Goal: Information Seeking & Learning: Learn about a topic

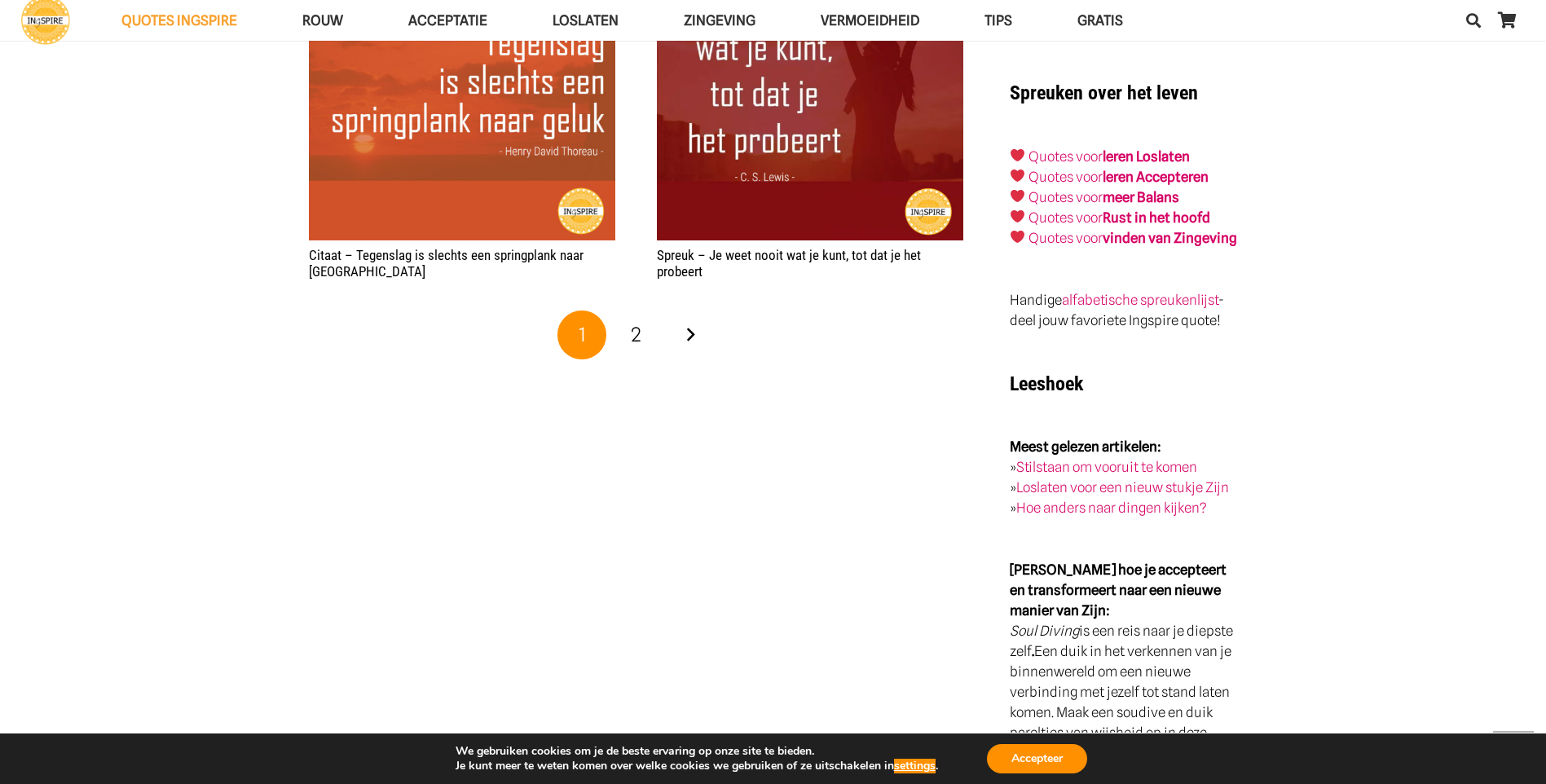
scroll to position [2770, 0]
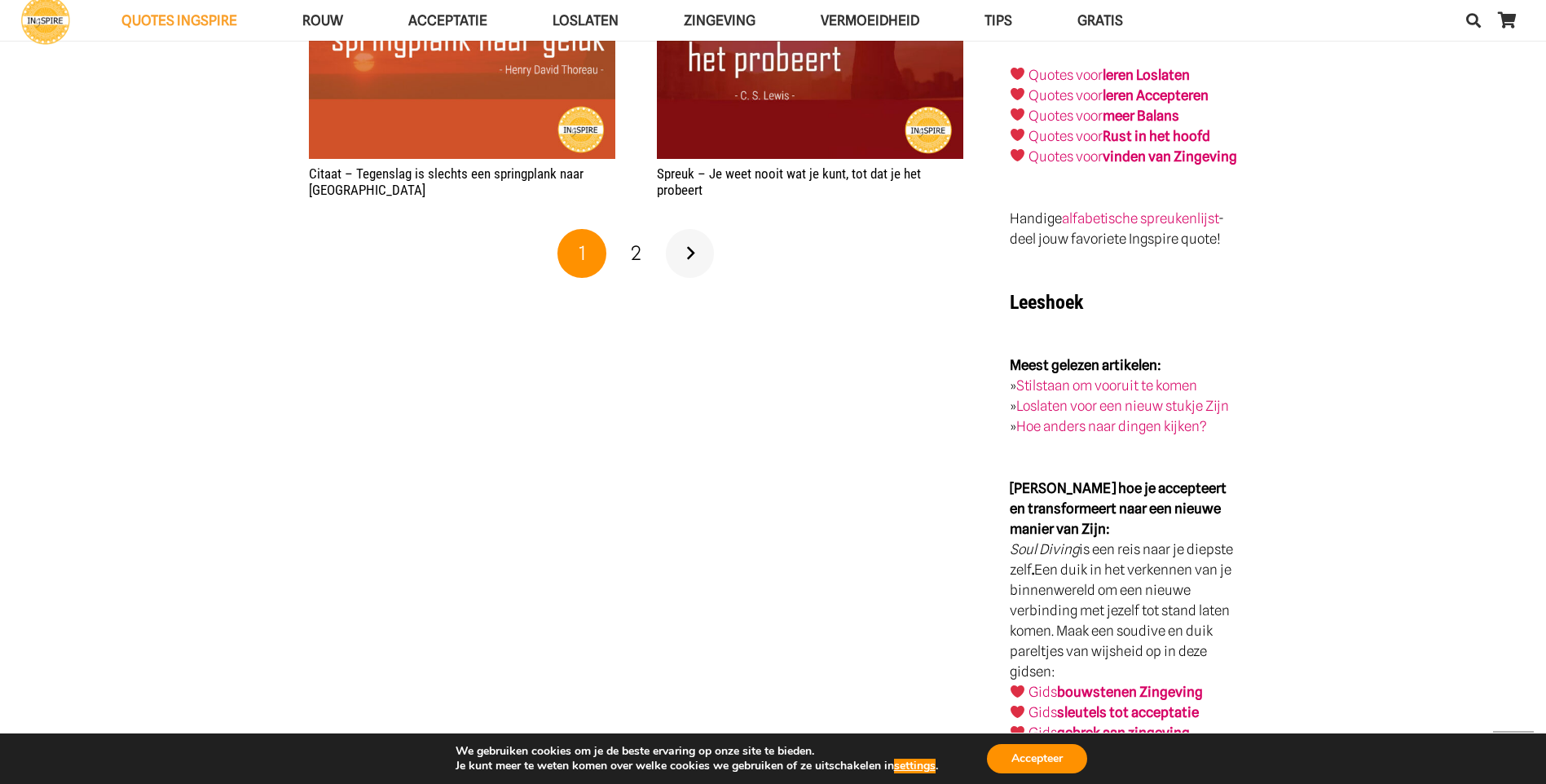
click at [689, 273] on link "Volgende" at bounding box center [690, 252] width 49 height 49
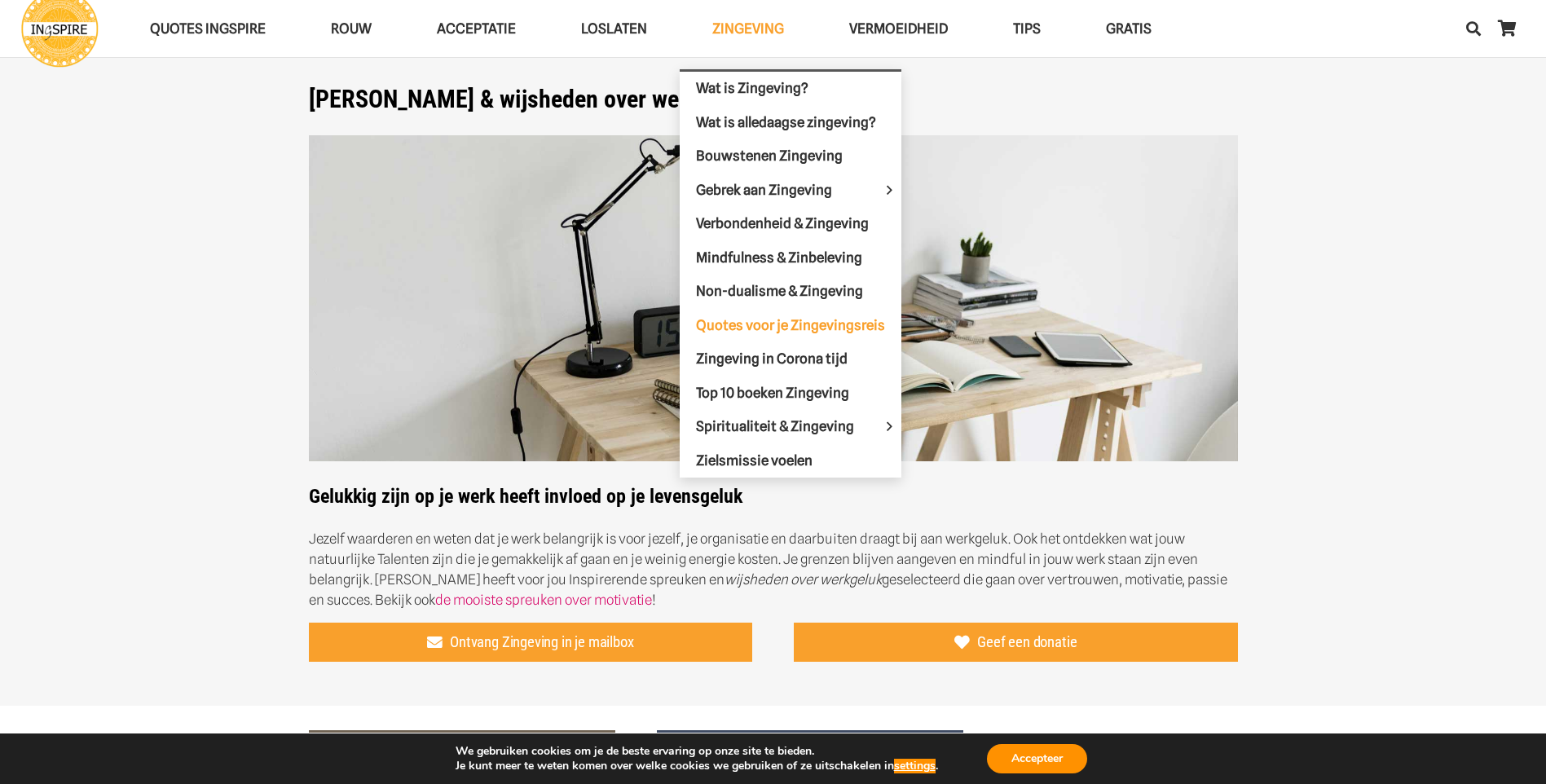
click at [740, 317] on span "Quotes voor je Zingevingsreis" at bounding box center [790, 324] width 189 height 16
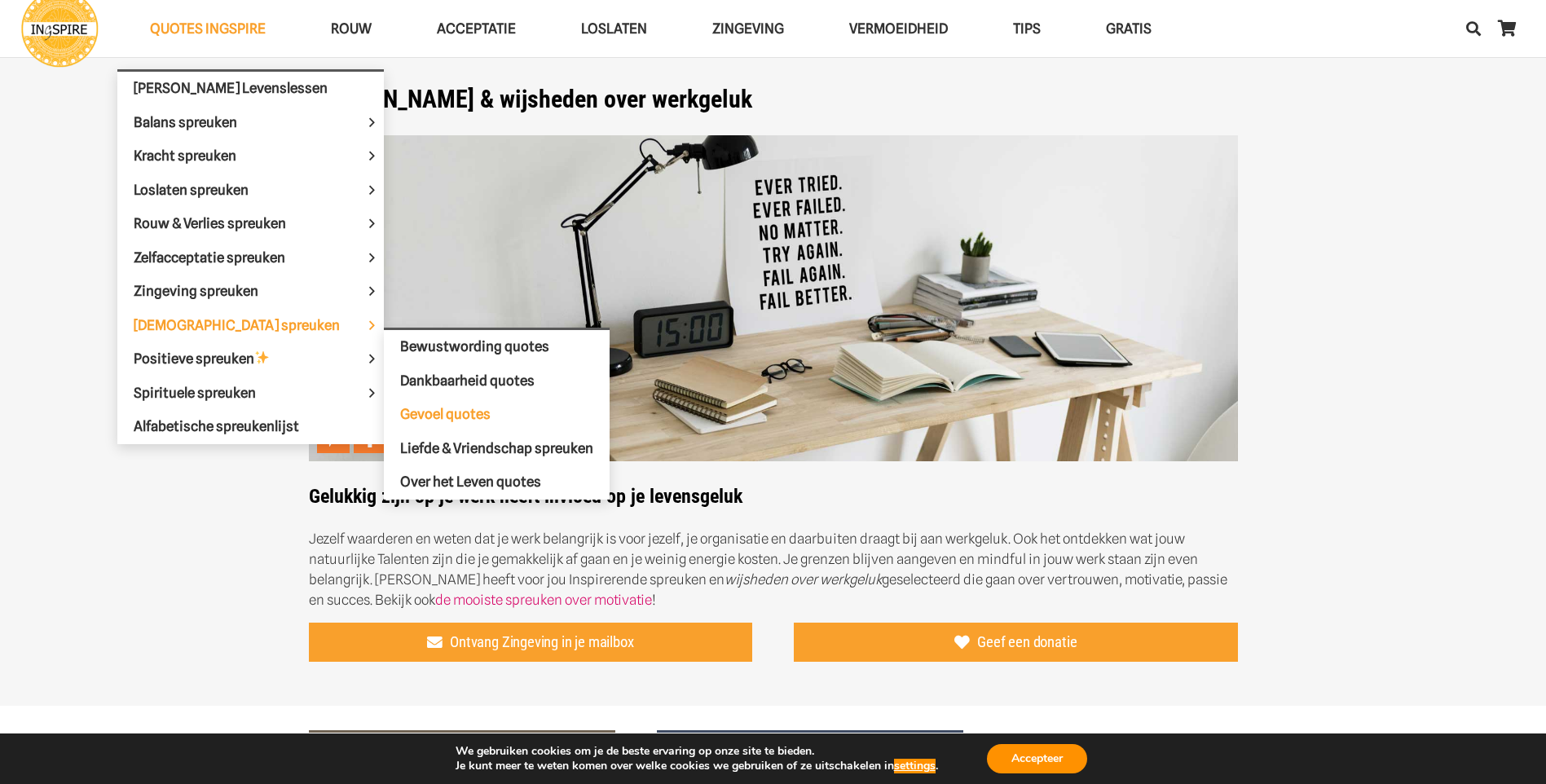
click at [421, 415] on span "Gevoel quotes" at bounding box center [445, 413] width 91 height 16
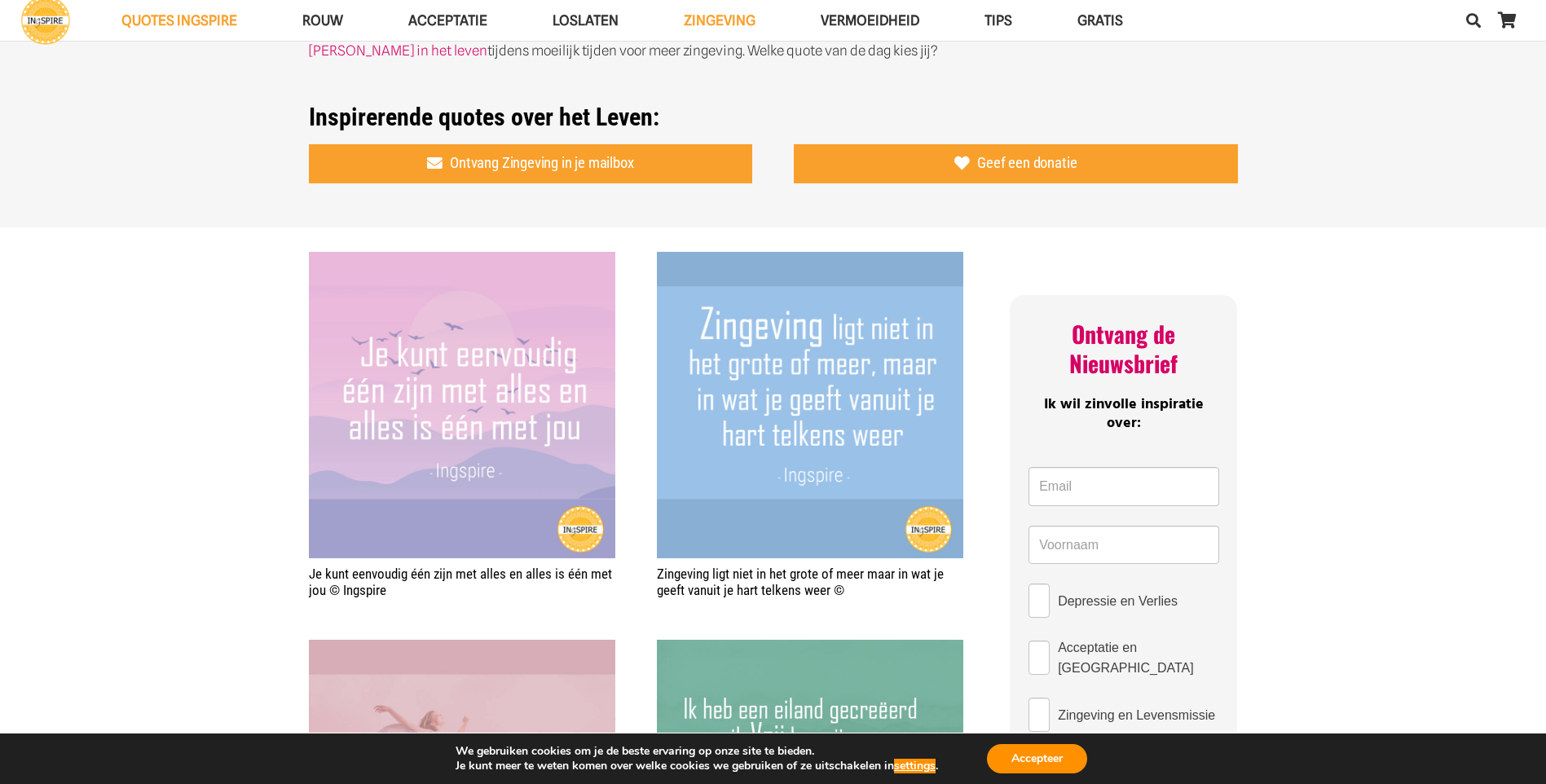
scroll to position [408, 0]
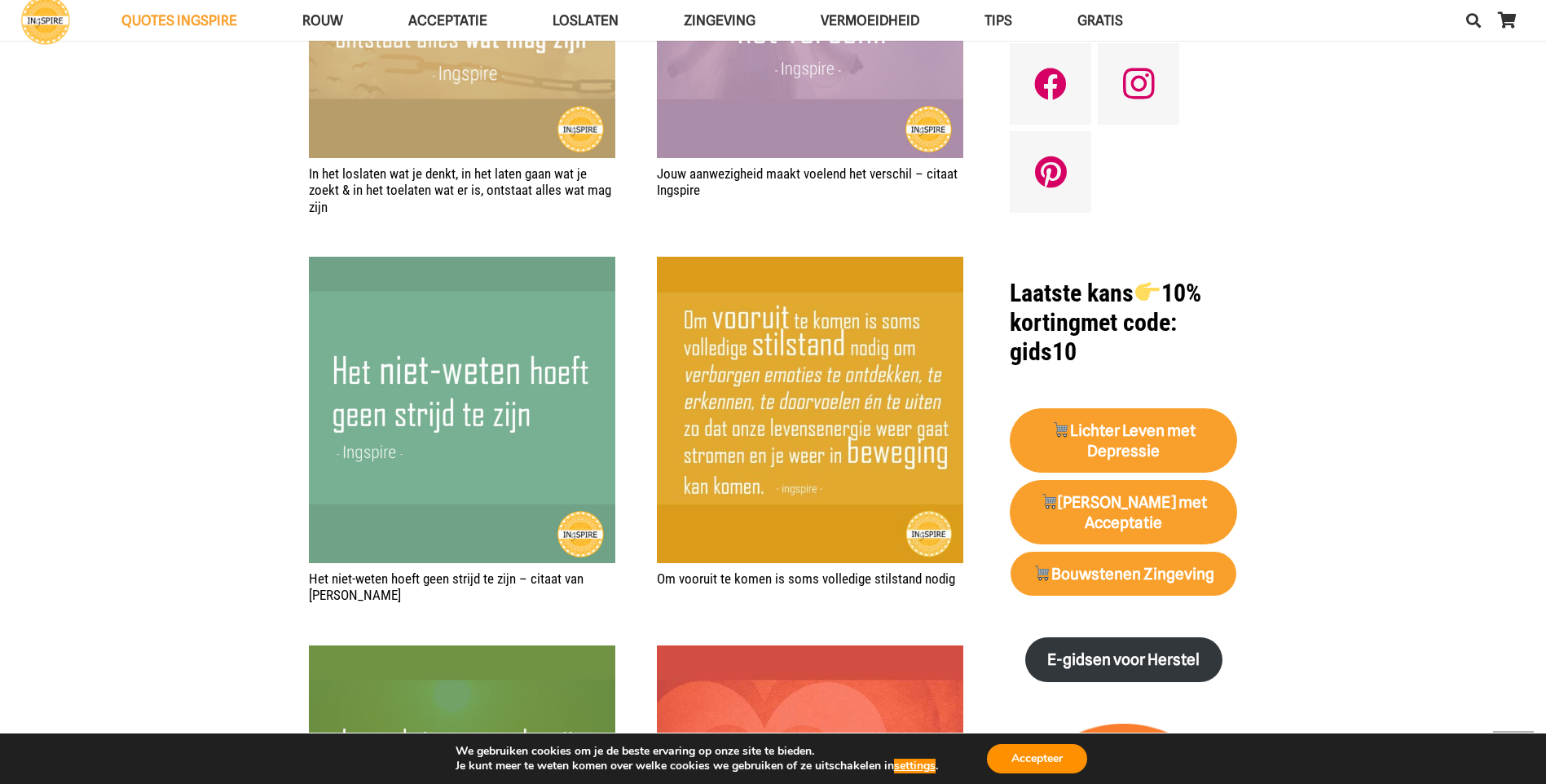
scroll to position [1630, 0]
